Goal: Transaction & Acquisition: Subscribe to service/newsletter

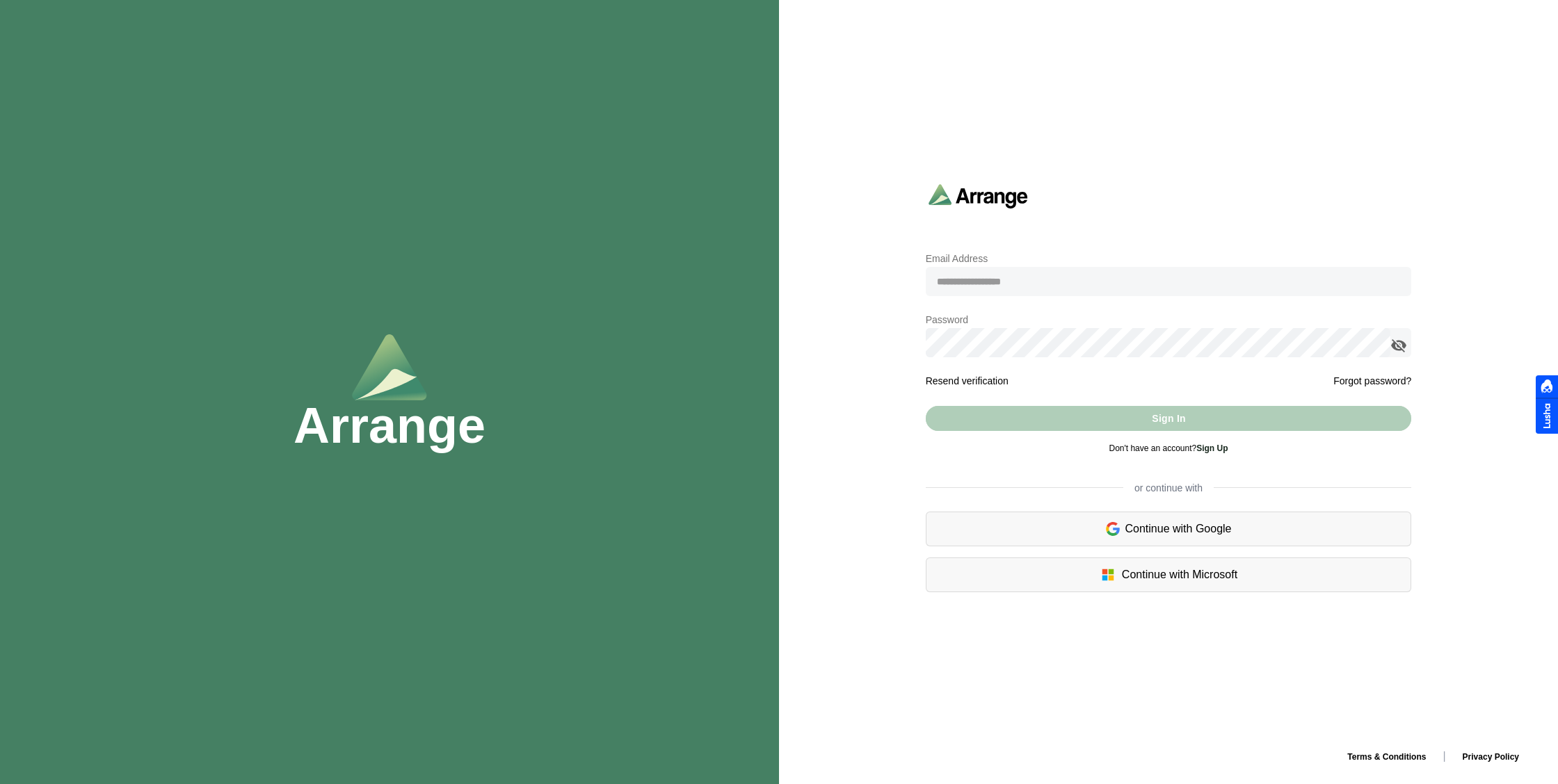
click at [1145, 529] on div "Continue with Google" at bounding box center [1168, 529] width 486 height 35
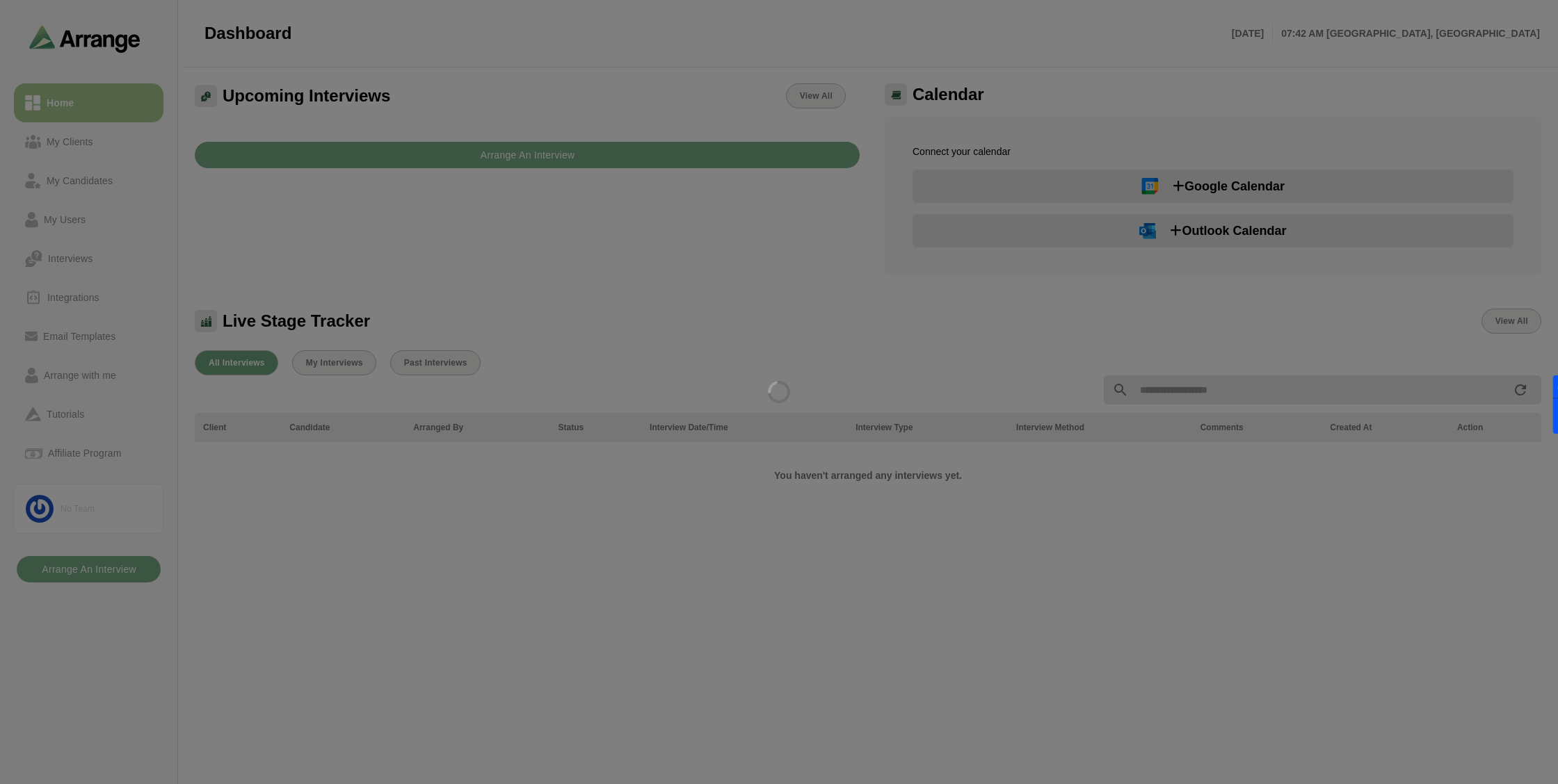
click at [849, 372] on div at bounding box center [779, 392] width 1558 height 784
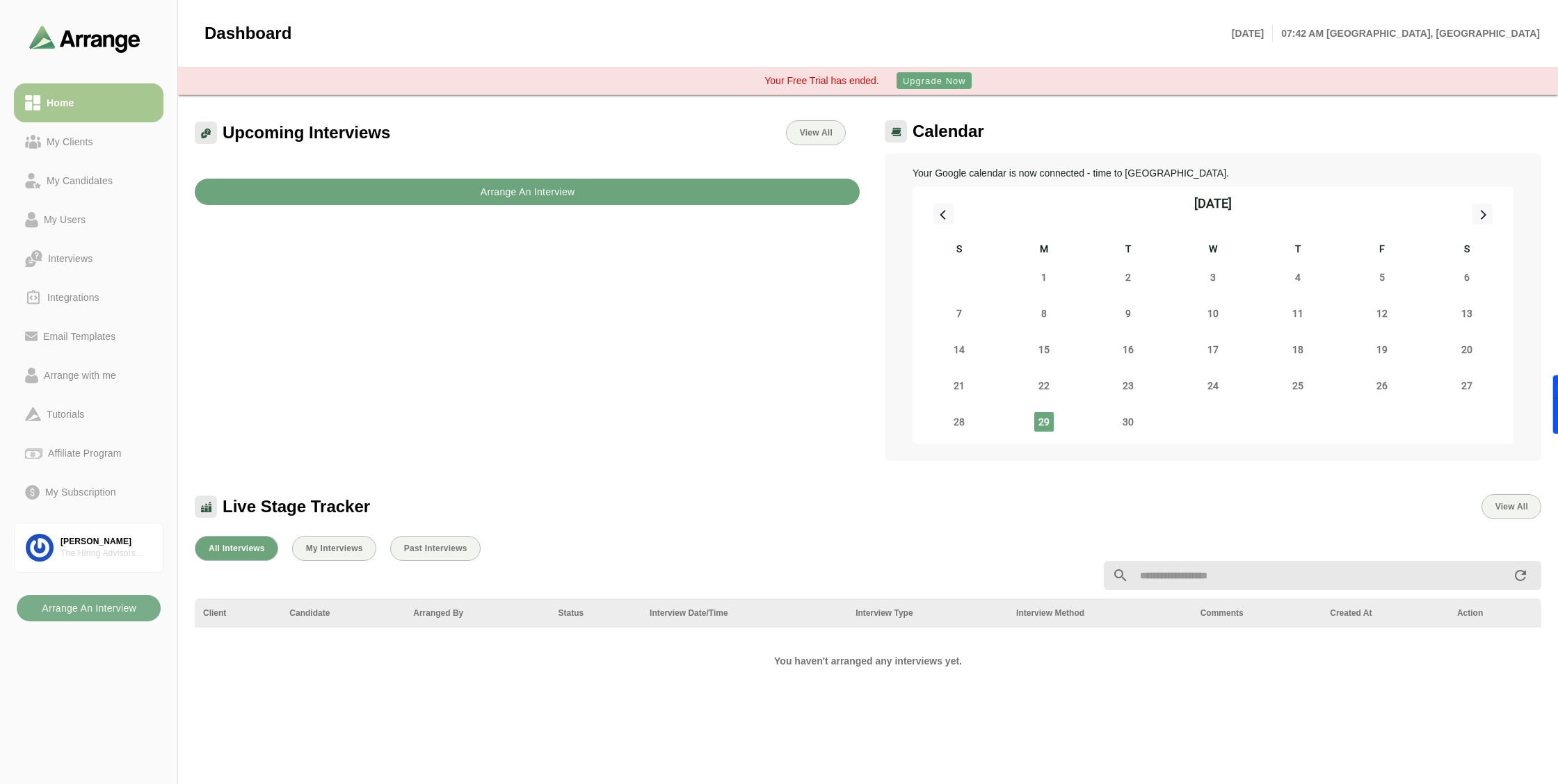
click at [585, 204] on button "Arrange An Interview" at bounding box center [527, 192] width 664 height 26
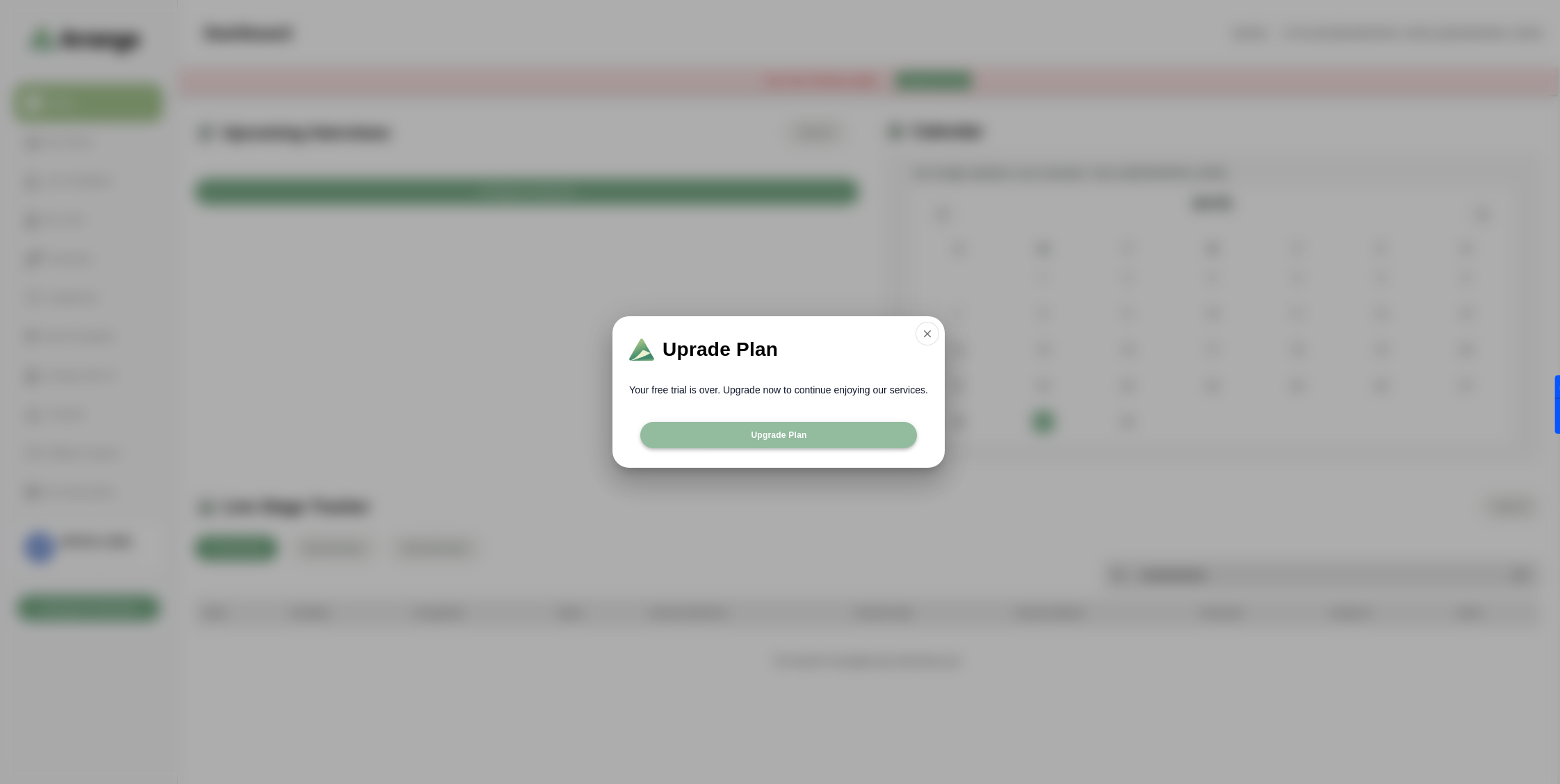
click at [769, 438] on span "Upgrade Plan" at bounding box center [778, 435] width 56 height 11
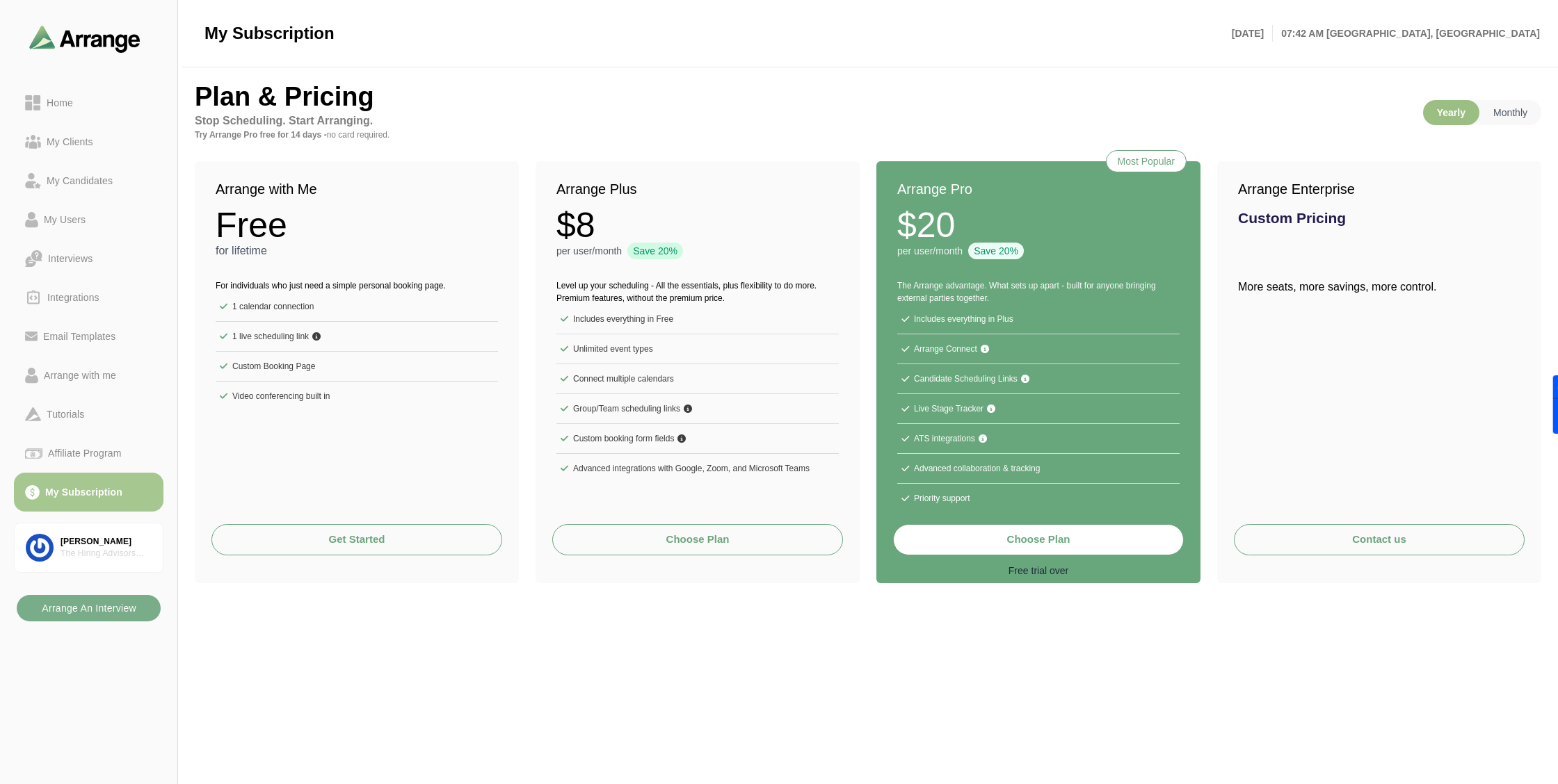
click at [995, 354] on li "Arrange Connect" at bounding box center [1038, 349] width 282 height 30
click at [1501, 122] on p "Monthly" at bounding box center [1510, 112] width 62 height 25
